Goal: Task Accomplishment & Management: Use online tool/utility

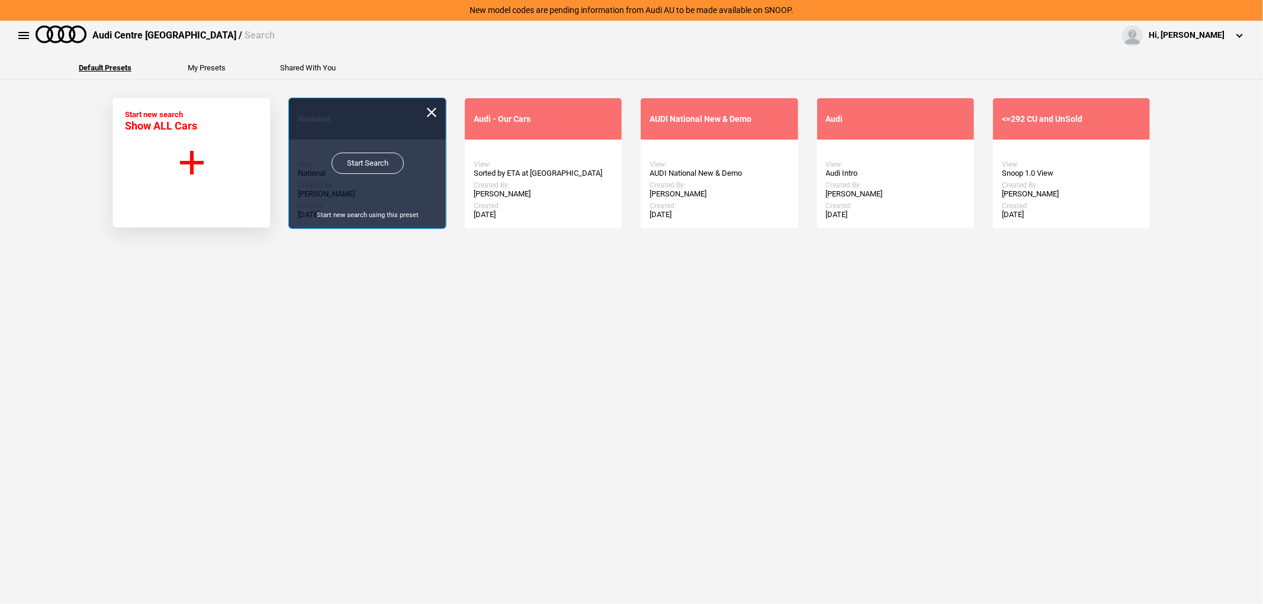
click at [358, 155] on link "Start Search" at bounding box center [368, 163] width 72 height 21
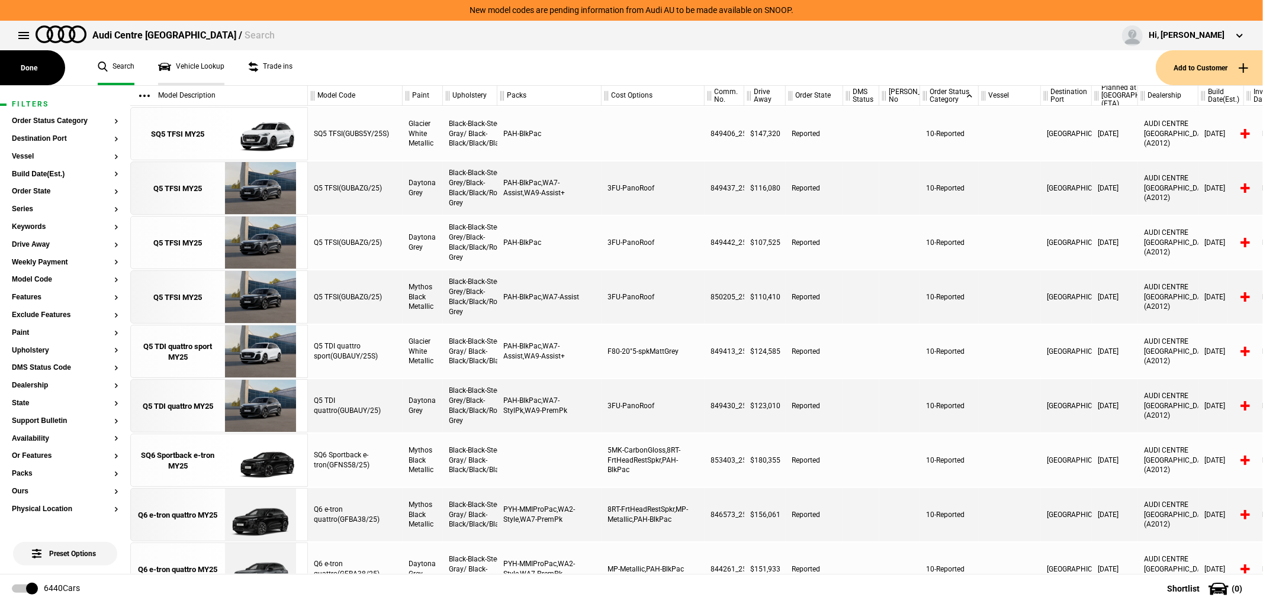
click at [205, 73] on link "Vehicle Lookup" at bounding box center [191, 67] width 66 height 35
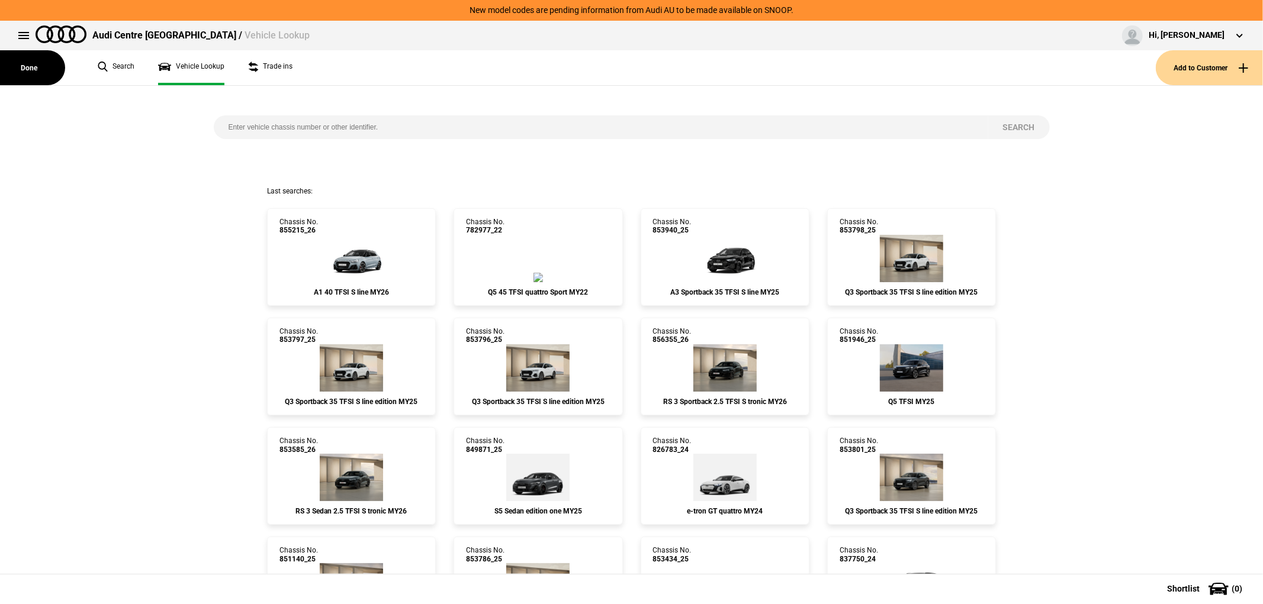
click at [420, 126] on input "search" at bounding box center [601, 127] width 774 height 24
paste input "852439"
type input "852439"
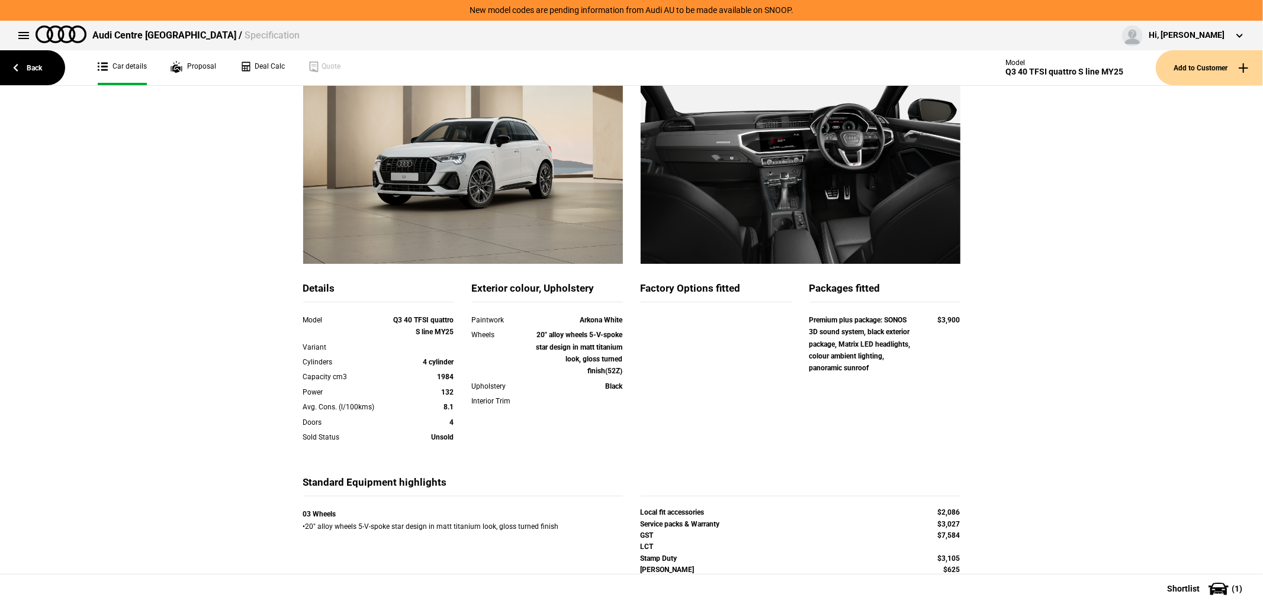
click at [1108, 332] on div "Details Model Q3 40 TFSI quattro S line MY25 Variant Cylinders 4 cylinder Capac…" at bounding box center [631, 327] width 1263 height 606
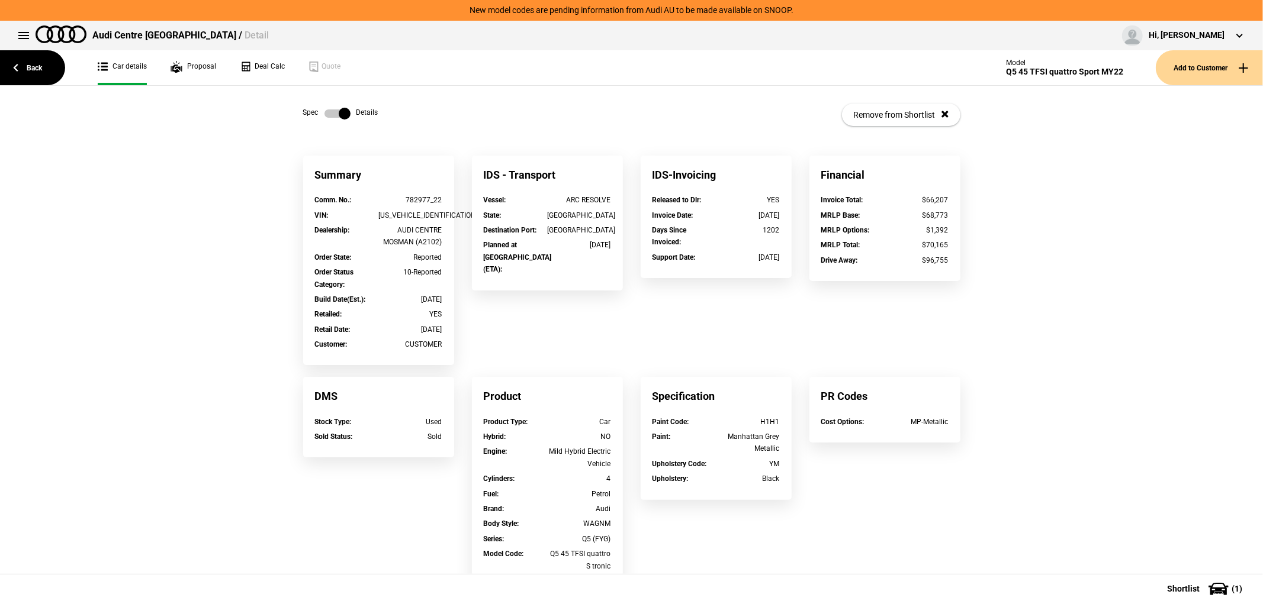
click at [1070, 282] on div "Summary Comm. No. : 782977_22 VIN : WAUZZZFYXN2003883 Dealership : AUDI CENTRE …" at bounding box center [631, 500] width 1263 height 689
